Goal: Task Accomplishment & Management: Complete application form

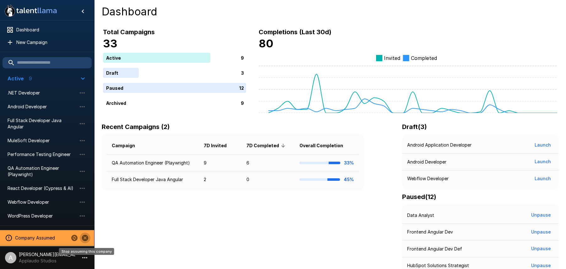
click at [81, 238] on icon "Stop assuming this company" at bounding box center [85, 238] width 8 height 8
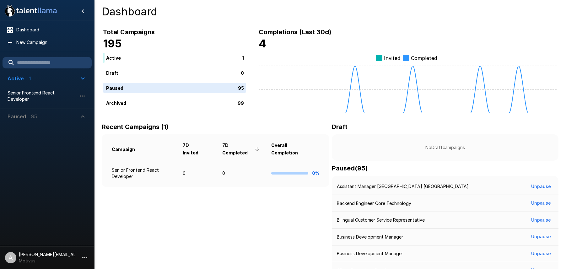
click at [67, 255] on p "[PERSON_NAME][EMAIL_ADDRESS][DOMAIN_NAME]" at bounding box center [47, 254] width 57 height 6
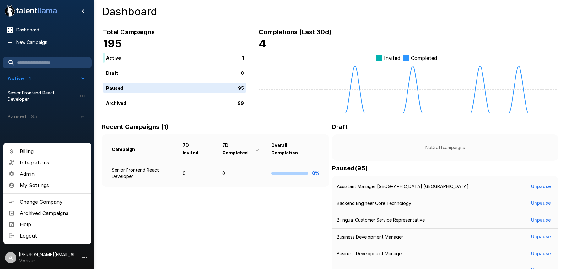
drag, startPoint x: 49, startPoint y: 173, endPoint x: 64, endPoint y: 170, distance: 15.6
click at [48, 173] on span "Admin" at bounding box center [53, 174] width 67 height 8
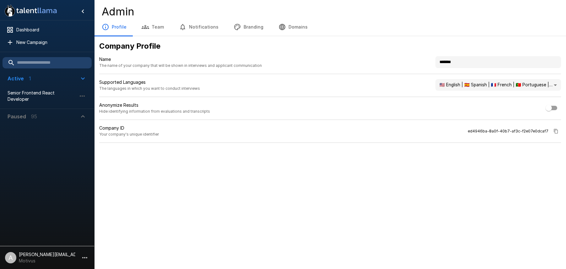
drag, startPoint x: 410, startPoint y: 63, endPoint x: 401, endPoint y: 62, distance: 8.9
click at [402, 63] on div "Name The name of your company that will be shown in interviews and applicant co…" at bounding box center [330, 65] width 462 height 18
type input "*******"
click at [316, 160] on div ".st0{fill:#FFFFFF;} .st1{fill:#76a4ed;} Dashboard New Campaign Active 1 Senior …" at bounding box center [283, 134] width 566 height 269
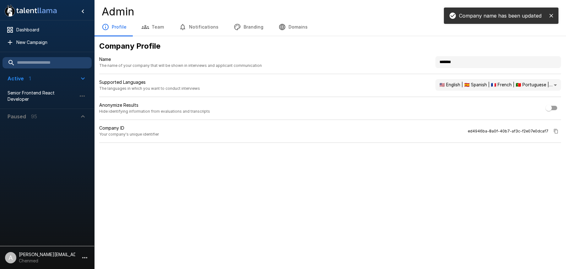
click at [256, 30] on button "Branding" at bounding box center [248, 27] width 45 height 18
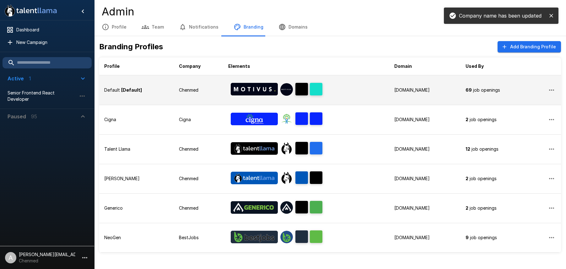
click at [236, 96] on div at bounding box center [254, 89] width 52 height 19
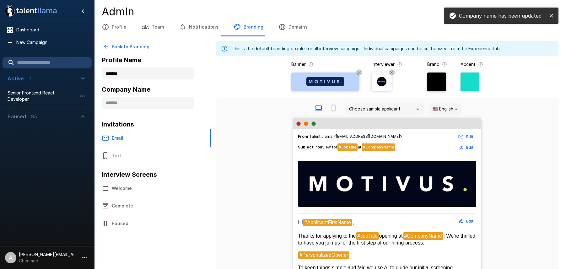
click at [321, 82] on img at bounding box center [325, 81] width 38 height 9
click at [0, 0] on input "file" at bounding box center [0, 0] width 0 height 0
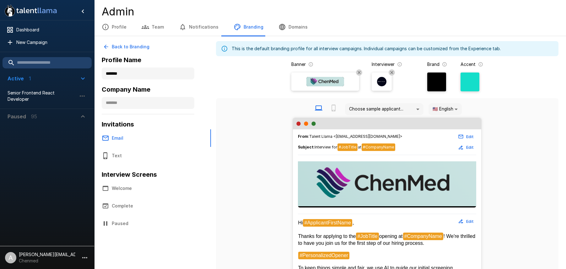
click at [470, 80] on div at bounding box center [470, 82] width 19 height 19
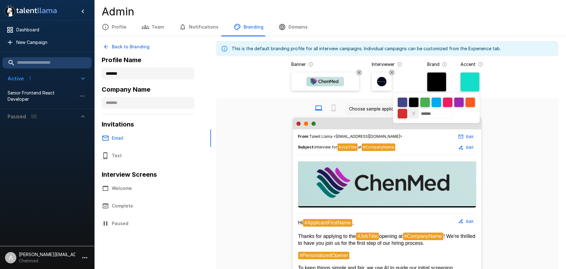
click at [444, 115] on input "******" at bounding box center [435, 113] width 35 height 9
paste input
type input "******"
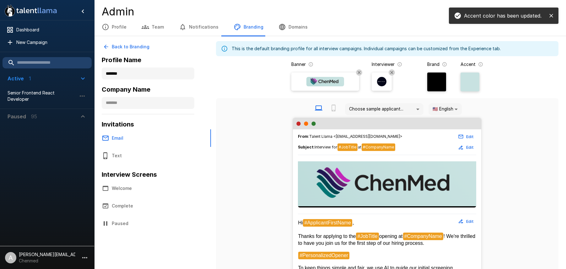
click at [428, 88] on div at bounding box center [436, 82] width 19 height 19
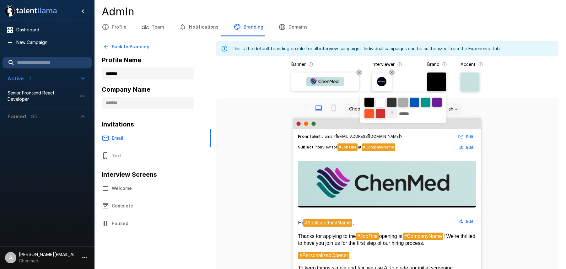
click at [410, 113] on input "******" at bounding box center [413, 113] width 35 height 9
paste input
type input "******"
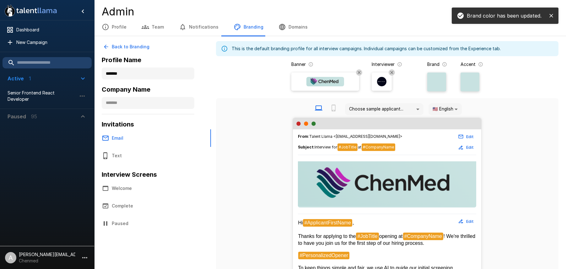
click at [388, 81] on div at bounding box center [382, 81] width 14 height 14
click at [0, 0] on input "file" at bounding box center [0, 0] width 0 height 0
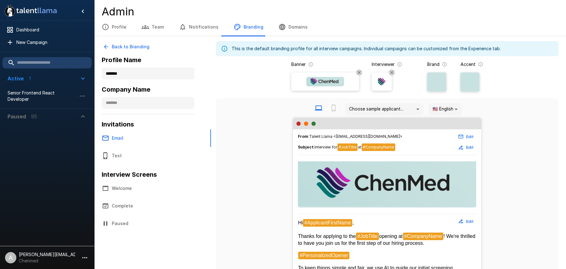
click at [481, 89] on div at bounding box center [472, 83] width 23 height 21
click at [482, 83] on div at bounding box center [472, 83] width 23 height 21
click at [477, 83] on div at bounding box center [470, 82] width 19 height 19
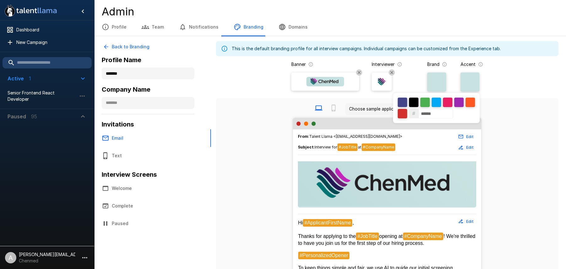
click at [435, 111] on input "******" at bounding box center [435, 113] width 35 height 9
paste input
type input "******"
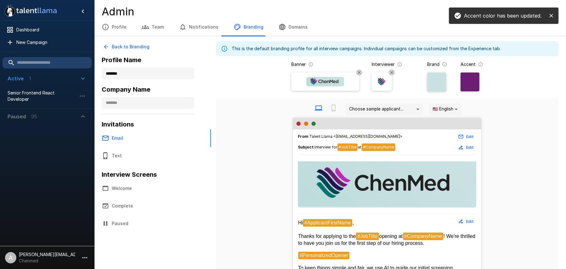
drag, startPoint x: 131, startPoint y: 140, endPoint x: 132, endPoint y: 144, distance: 3.9
click at [132, 141] on button "Email" at bounding box center [150, 138] width 113 height 18
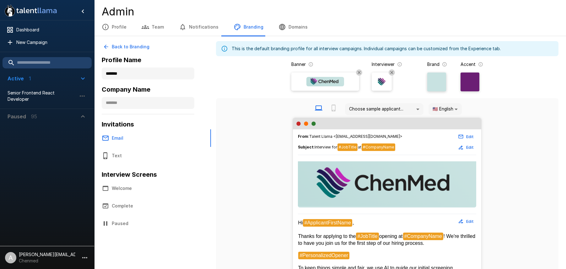
click at [143, 189] on button "Welcome" at bounding box center [150, 189] width 113 height 18
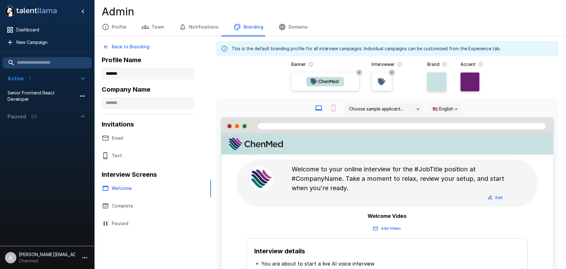
click at [84, 95] on icon "button" at bounding box center [82, 95] width 5 height 1
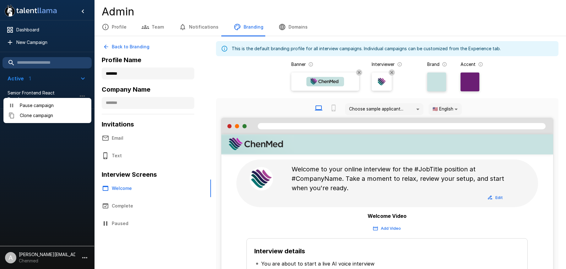
click at [65, 103] on span "Pause campaign" at bounding box center [53, 105] width 67 height 6
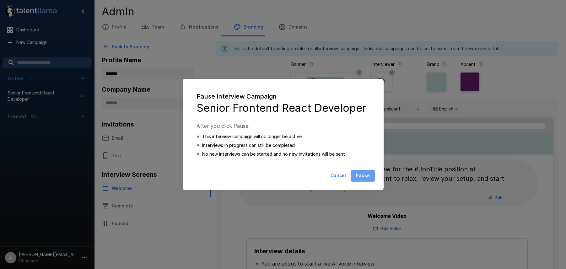
click at [367, 175] on button "Pause" at bounding box center [363, 176] width 24 height 12
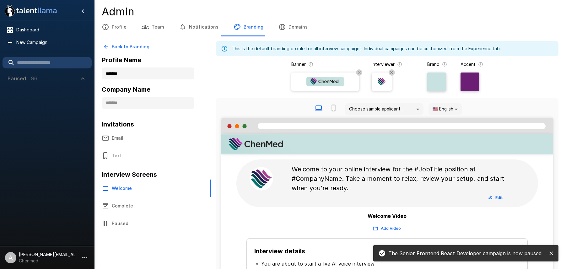
click at [80, 80] on icon "button" at bounding box center [83, 79] width 8 height 8
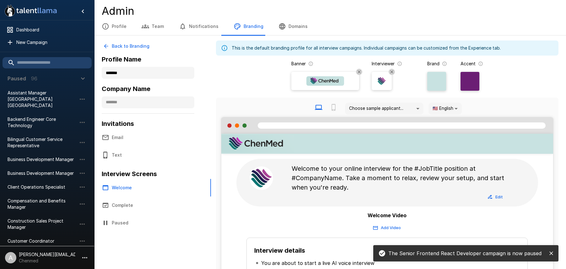
click at [80, 80] on icon "button" at bounding box center [83, 79] width 8 height 8
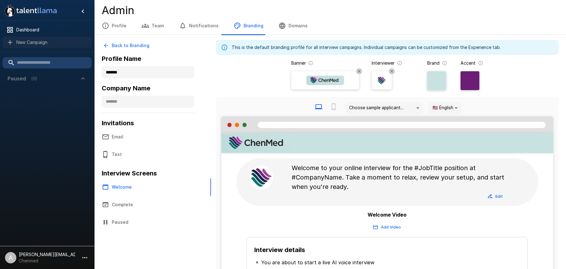
click at [65, 42] on span "New Campaign" at bounding box center [51, 42] width 70 height 6
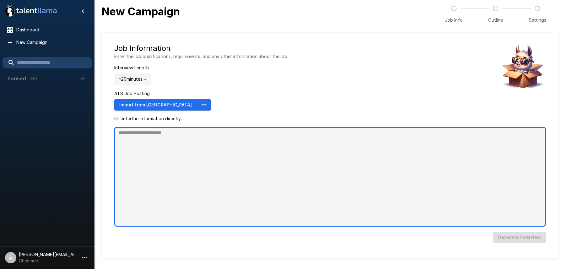
type textarea "*"
click at [213, 172] on textarea at bounding box center [330, 177] width 432 height 100
paste textarea "**********"
type textarea "**********"
type textarea "*"
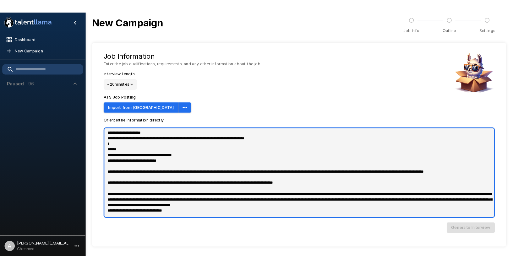
scroll to position [603, 0]
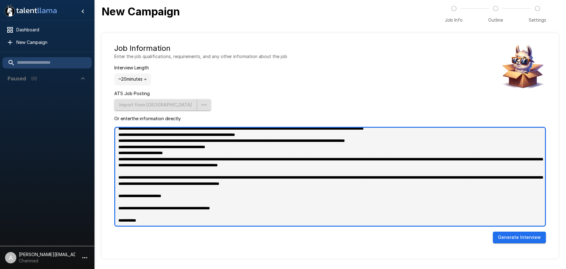
type textarea "**********"
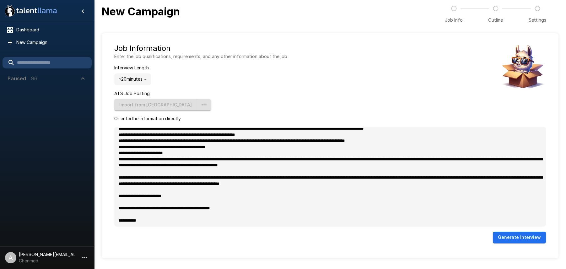
type textarea "*"
click at [535, 240] on button "Generate Interview" at bounding box center [519, 238] width 53 height 12
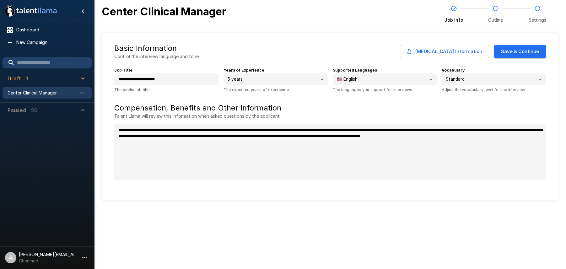
type textarea "*"
click at [501, 53] on button "Save & Continue" at bounding box center [520, 51] width 52 height 13
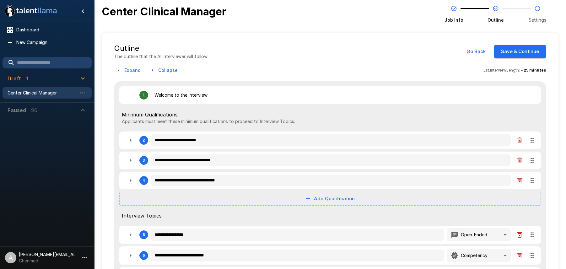
type textarea "*"
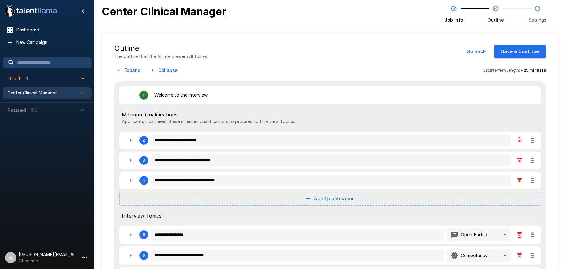
type textarea "*"
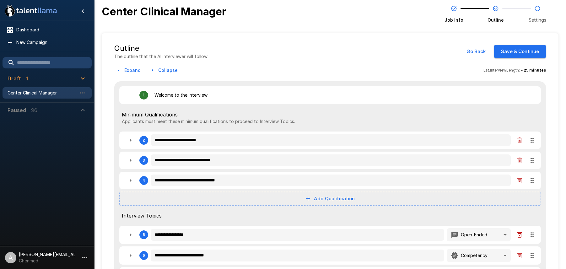
type textarea "*"
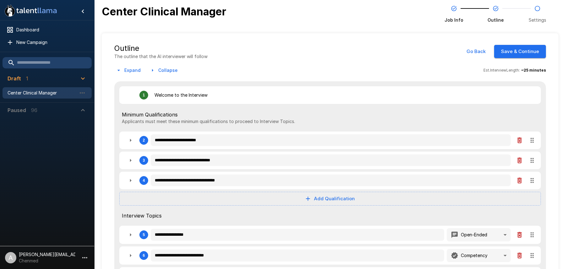
type textarea "*"
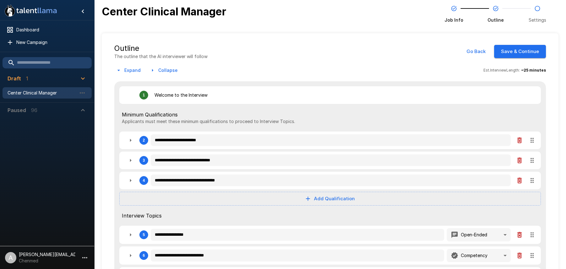
type textarea "*"
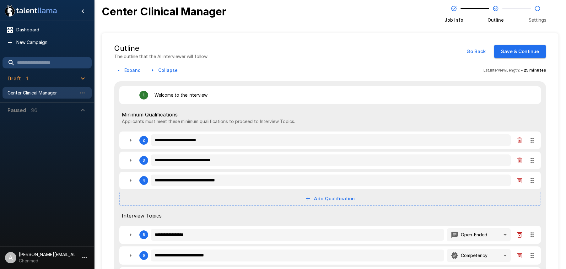
type textarea "*"
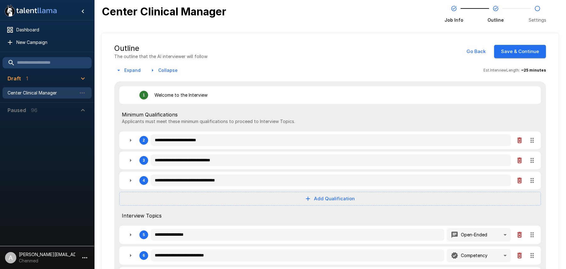
type textarea "*"
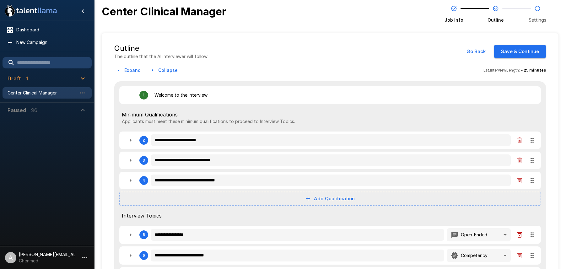
type textarea "*"
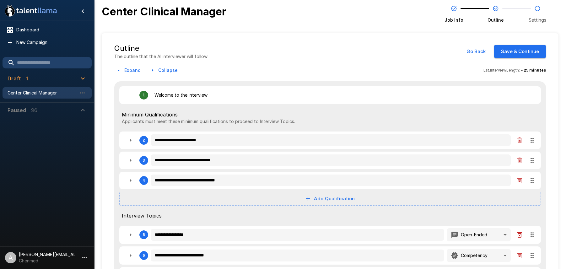
type textarea "*"
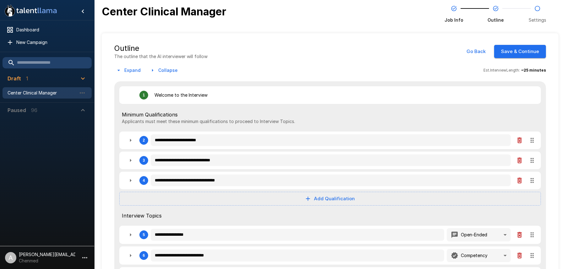
type textarea "*"
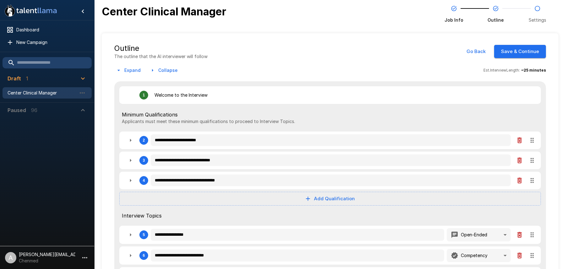
type textarea "*"
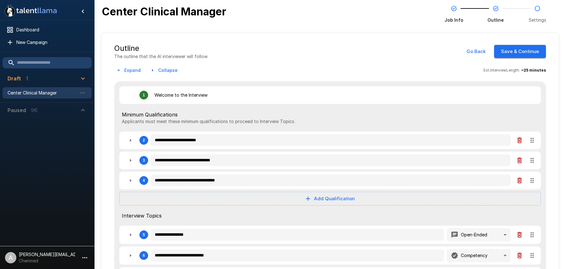
type textarea "*"
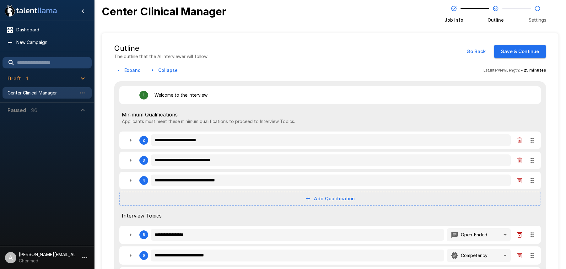
type textarea "*"
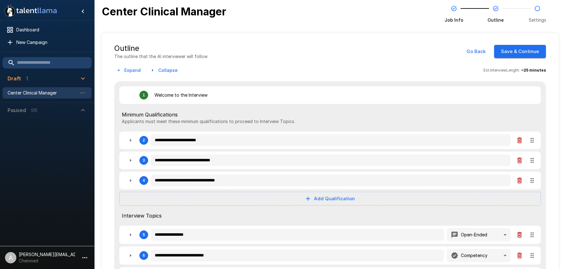
type textarea "*"
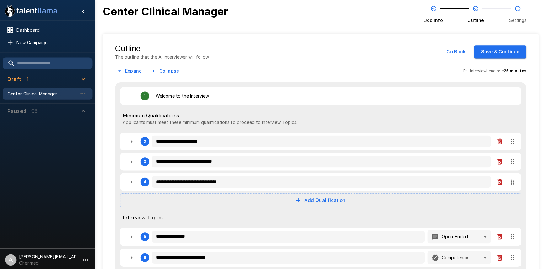
type textarea "*"
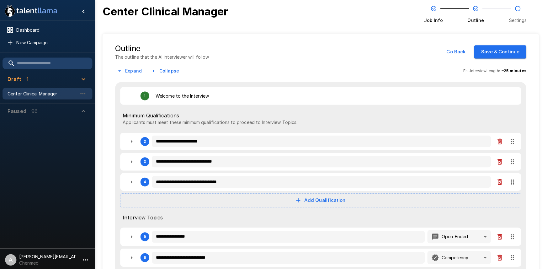
type textarea "*"
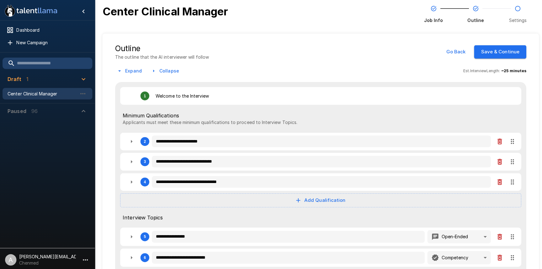
type textarea "*"
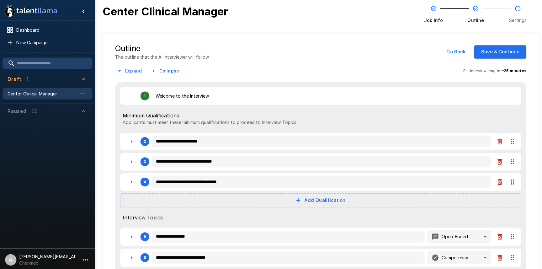
type textarea "*"
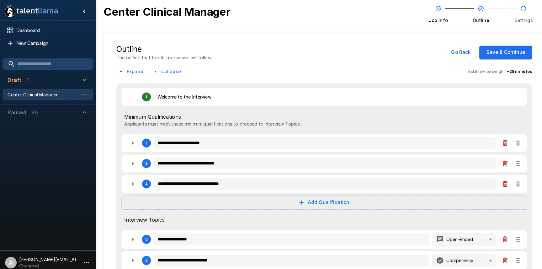
type textarea "*"
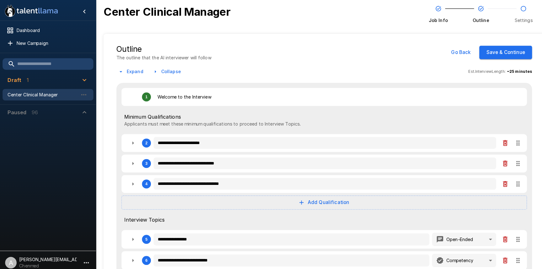
type textarea "*"
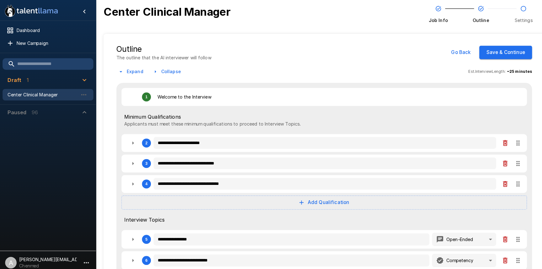
type textarea "*"
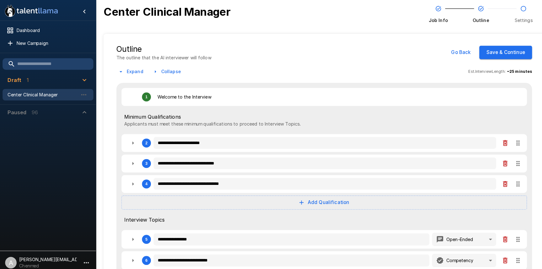
type textarea "*"
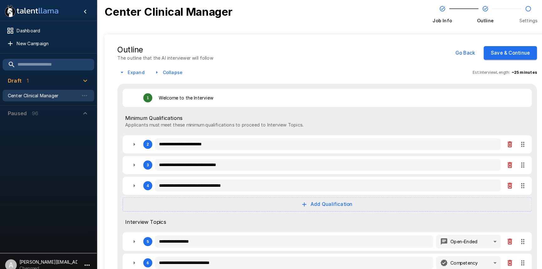
type textarea "*"
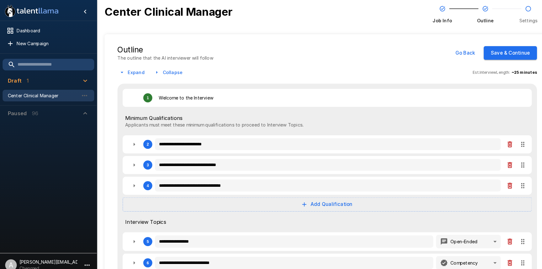
type textarea "*"
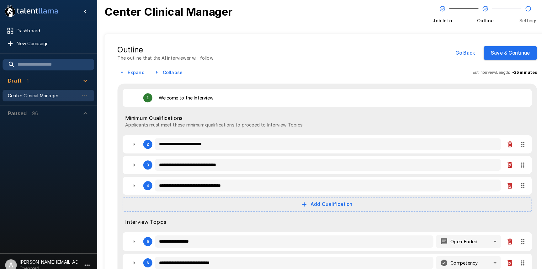
type textarea "*"
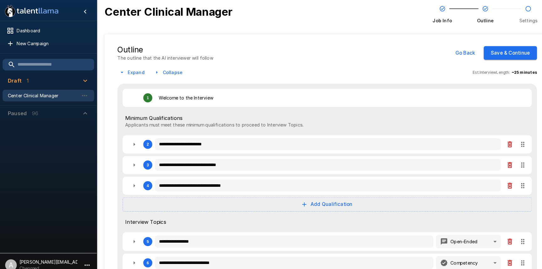
type textarea "*"
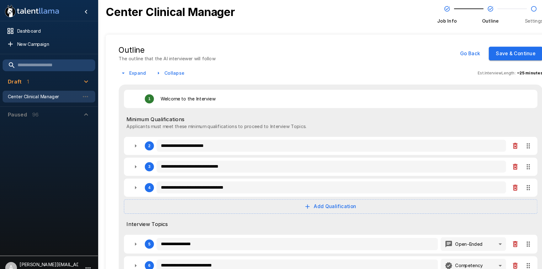
type textarea "*"
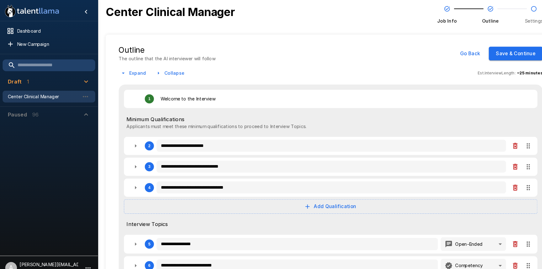
type textarea "*"
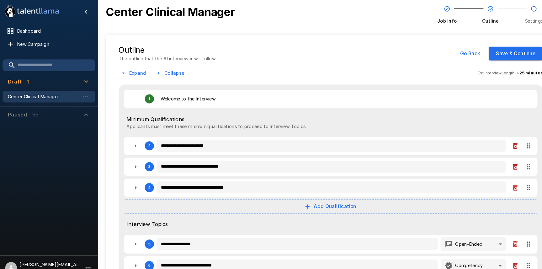
type textarea "*"
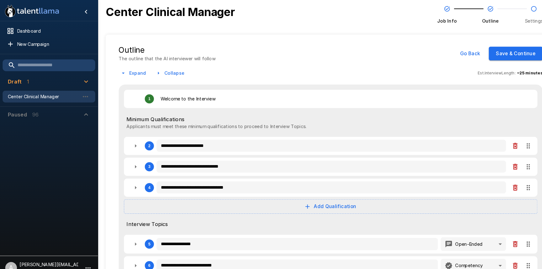
type textarea "*"
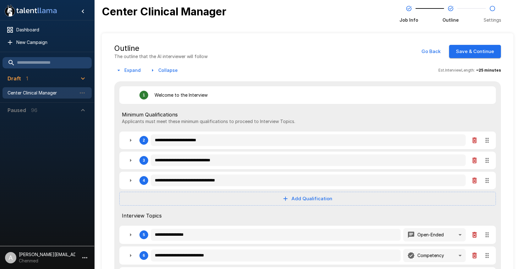
type textarea "*"
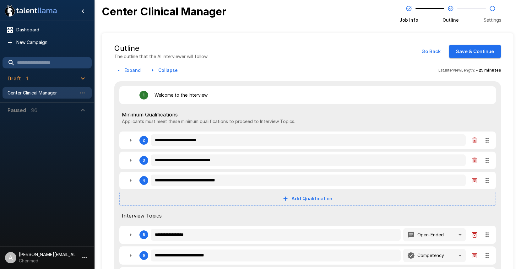
type textarea "*"
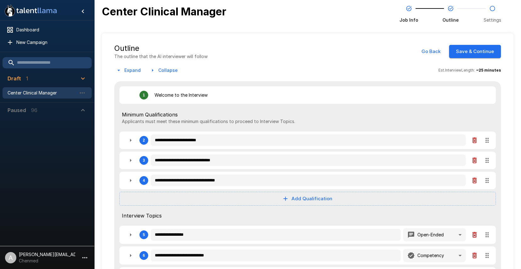
type textarea "*"
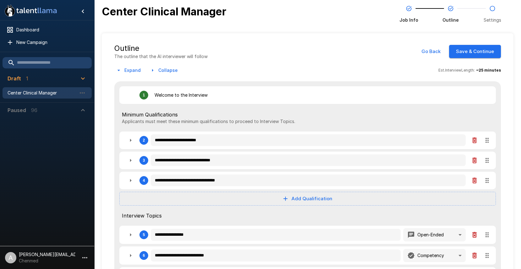
type textarea "*"
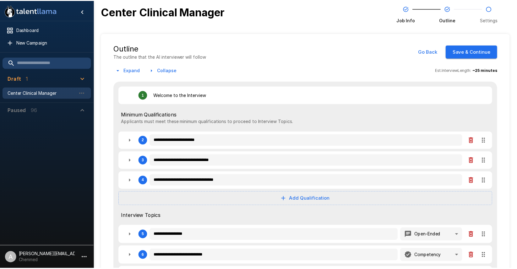
type textarea "*"
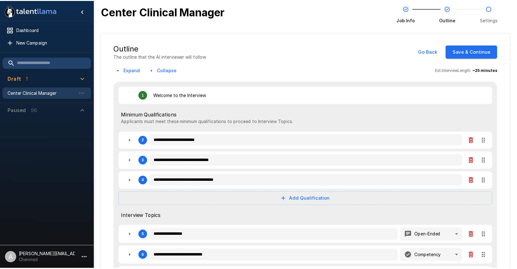
type textarea "*"
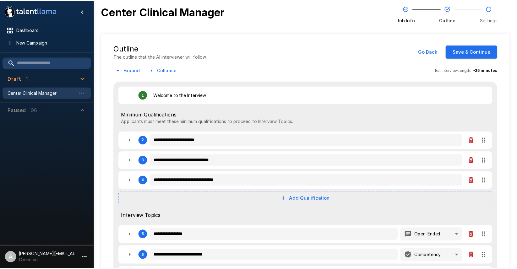
type textarea "*"
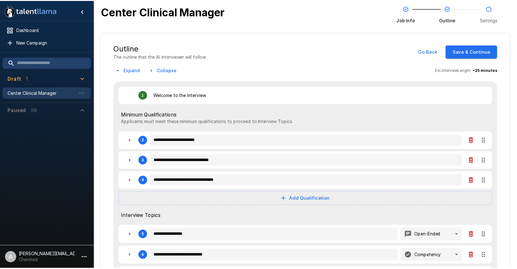
type textarea "*"
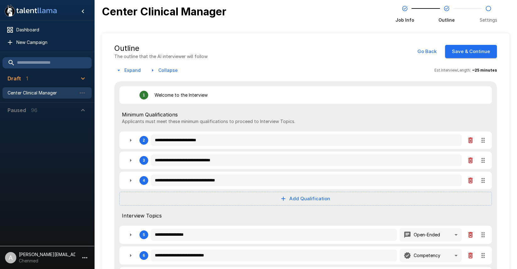
type textarea "*"
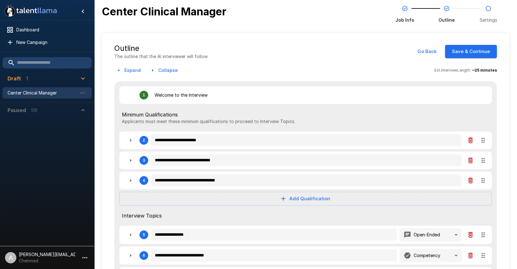
type textarea "*"
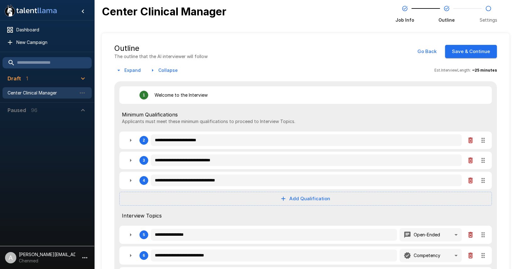
type textarea "*"
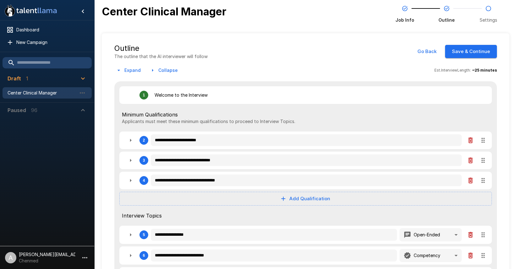
type textarea "*"
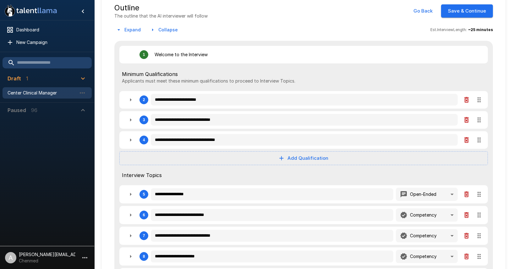
scroll to position [46, 0]
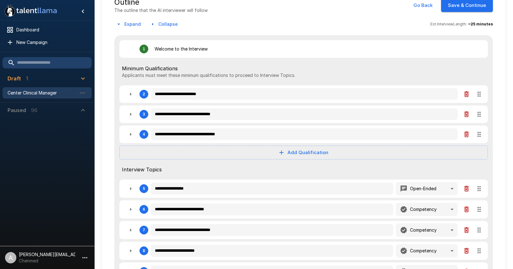
click at [130, 116] on icon "button" at bounding box center [131, 114] width 8 height 8
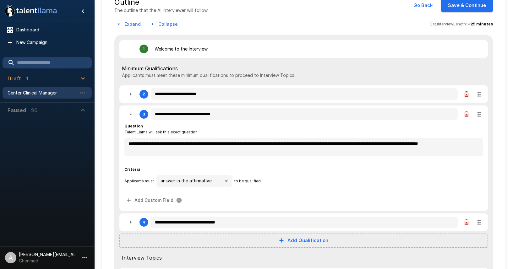
click at [128, 114] on icon "button" at bounding box center [131, 114] width 8 height 8
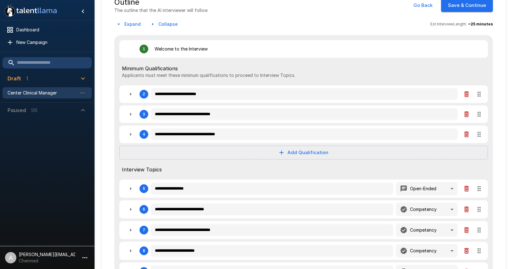
click at [131, 139] on button "button" at bounding box center [130, 134] width 13 height 13
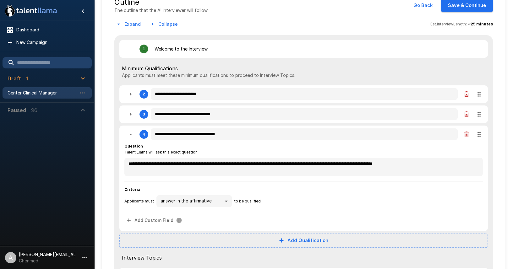
click at [131, 134] on icon "button" at bounding box center [130, 135] width 3 height 2
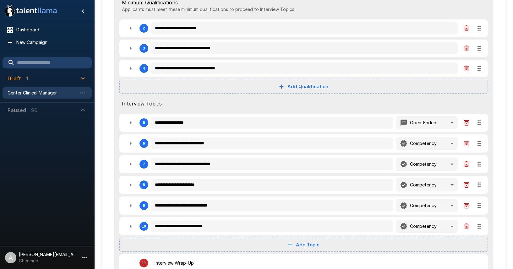
scroll to position [116, 0]
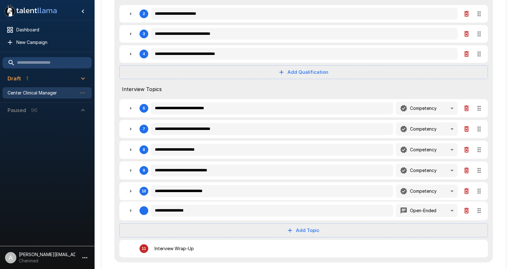
drag, startPoint x: 479, startPoint y: 119, endPoint x: 460, endPoint y: 212, distance: 95.4
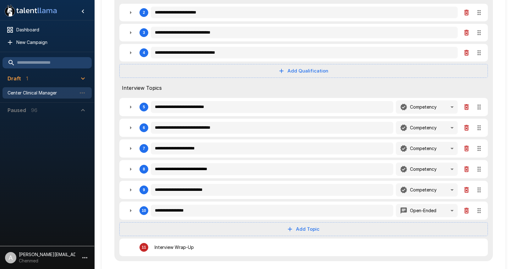
scroll to position [140, 0]
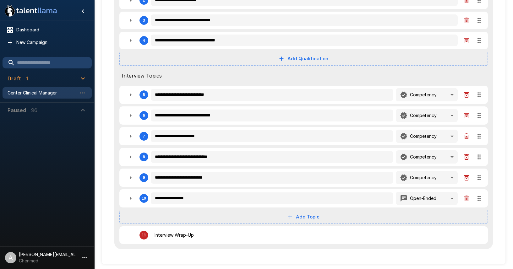
click at [131, 94] on icon "button" at bounding box center [131, 95] width 8 height 8
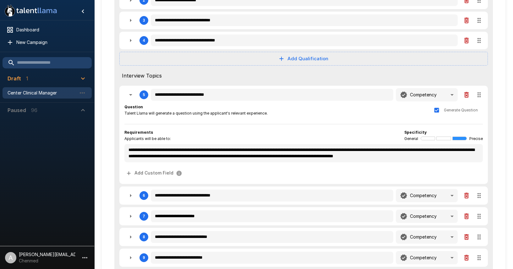
scroll to position [0, 0]
click at [129, 191] on button "button" at bounding box center [130, 195] width 13 height 13
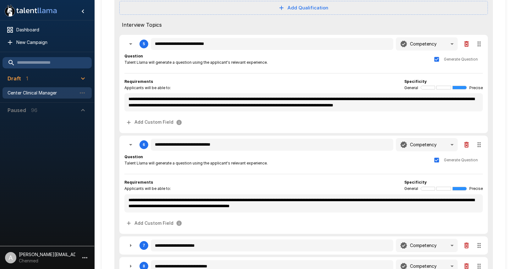
scroll to position [192, 0]
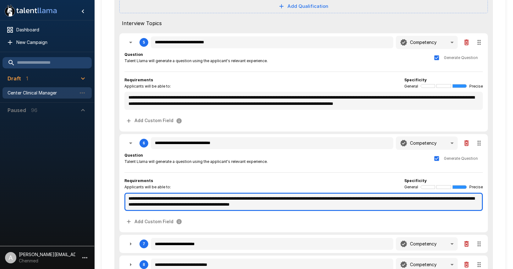
drag, startPoint x: 313, startPoint y: 198, endPoint x: 335, endPoint y: 198, distance: 21.7
click at [336, 198] on textarea "**********" at bounding box center [303, 202] width 358 height 18
click at [316, 199] on textarea "**********" at bounding box center [303, 202] width 358 height 18
click at [336, 197] on textarea "**********" at bounding box center [303, 202] width 358 height 18
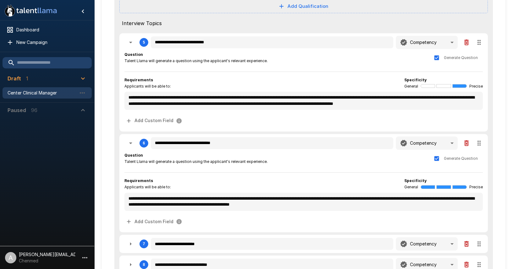
click at [316, 174] on div "**********" at bounding box center [303, 189] width 358 height 75
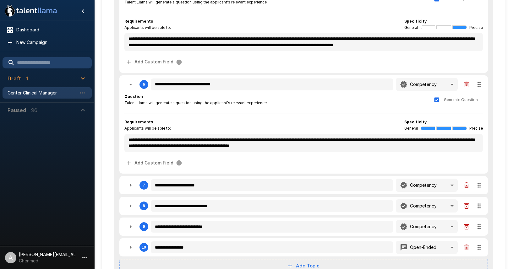
scroll to position [253, 0]
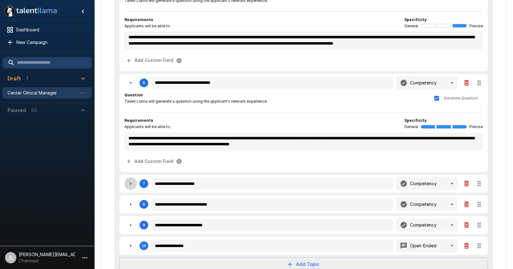
click at [130, 184] on icon "button" at bounding box center [131, 183] width 2 height 3
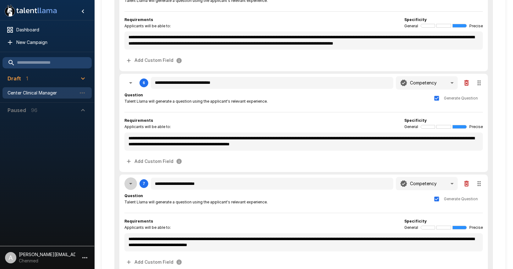
click at [131, 184] on icon "button" at bounding box center [130, 184] width 3 height 2
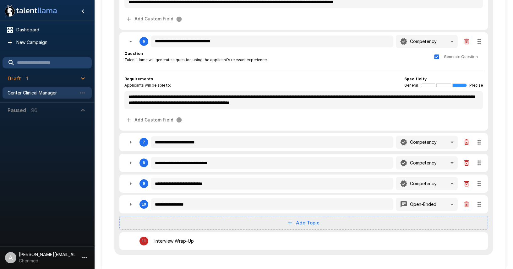
scroll to position [300, 0]
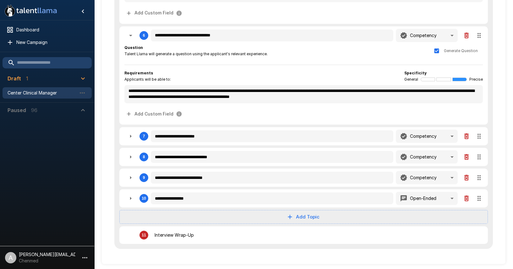
click at [126, 156] on button "button" at bounding box center [130, 157] width 13 height 13
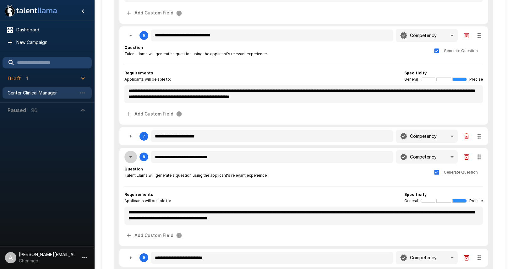
click at [127, 156] on icon "button" at bounding box center [131, 157] width 8 height 8
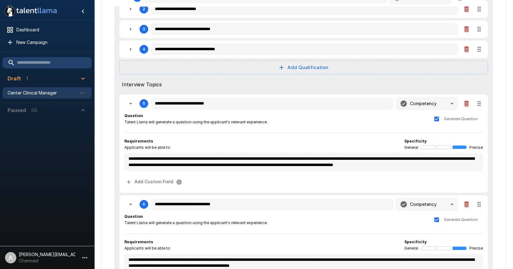
scroll to position [129, 0]
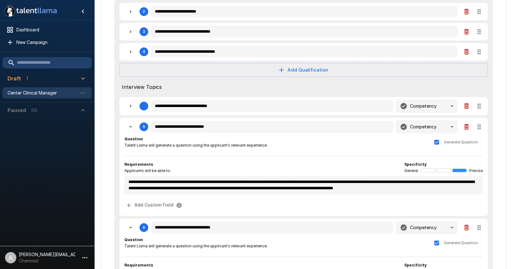
drag, startPoint x: 481, startPoint y: 156, endPoint x: 486, endPoint y: 111, distance: 45.8
click at [486, 111] on div "**********" at bounding box center [303, 187] width 378 height 468
click at [133, 128] on icon "button" at bounding box center [131, 127] width 8 height 8
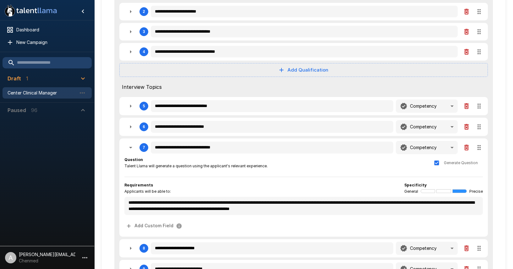
click at [130, 144] on icon "button" at bounding box center [131, 148] width 8 height 8
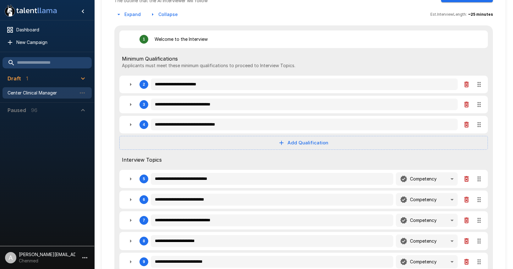
scroll to position [0, 0]
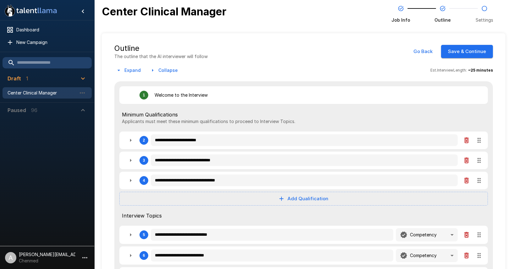
click at [473, 52] on button "Save & Continue" at bounding box center [467, 51] width 52 height 13
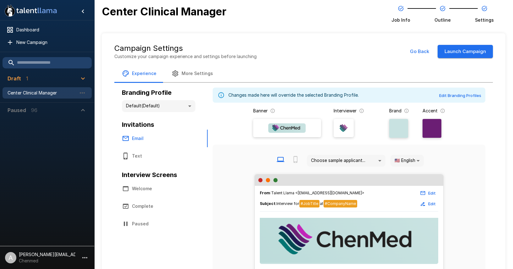
click at [477, 55] on button "Launch Campaign" at bounding box center [464, 51] width 55 height 13
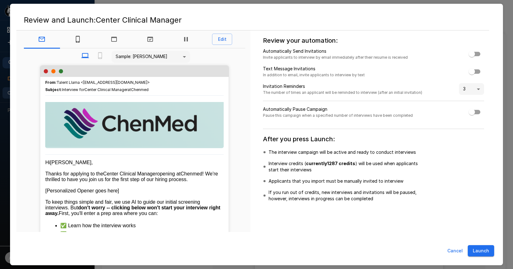
drag, startPoint x: 482, startPoint y: 249, endPoint x: 419, endPoint y: 225, distance: 68.0
click at [482, 249] on button "Launch" at bounding box center [480, 251] width 26 height 12
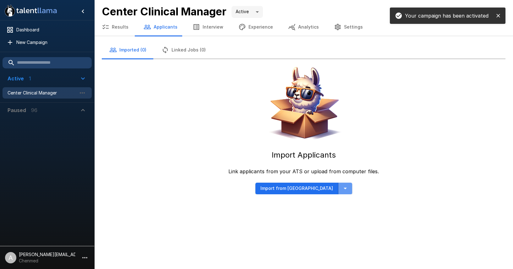
click at [341, 185] on icon "button" at bounding box center [345, 189] width 8 height 8
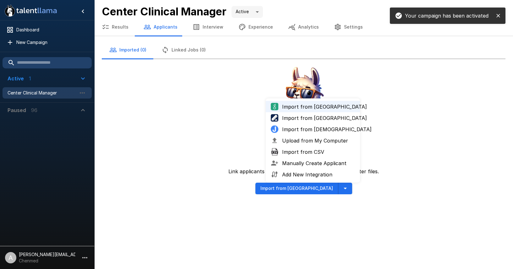
click at [306, 142] on span "Upload from My Computer" at bounding box center [318, 141] width 73 height 8
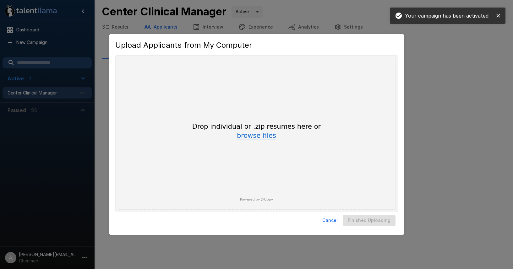
click at [249, 135] on button "browse files" at bounding box center [256, 135] width 39 height 7
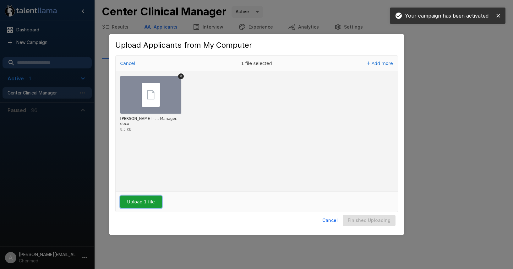
click at [139, 207] on button "Upload 1 file" at bounding box center [140, 202] width 41 height 13
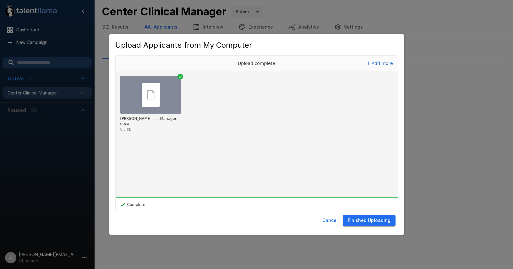
click at [384, 227] on div "Cancel Finished Uploading" at bounding box center [256, 220] width 283 height 17
click at [382, 224] on button "Finished Uploading" at bounding box center [368, 221] width 53 height 12
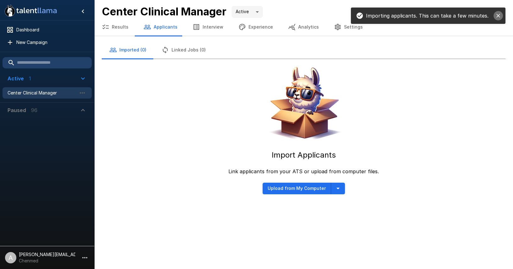
click at [499, 17] on icon "close" at bounding box center [498, 16] width 6 height 6
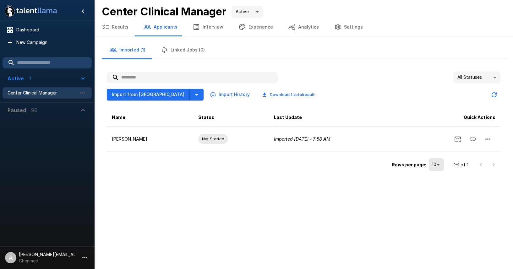
click at [194, 199] on div ".st0{fill:#FFFFFF;} .st1{fill:#76a4ed;} Dashboard New Campaign Active 1 Center …" at bounding box center [256, 134] width 513 height 269
